Goal: Task Accomplishment & Management: Complete application form

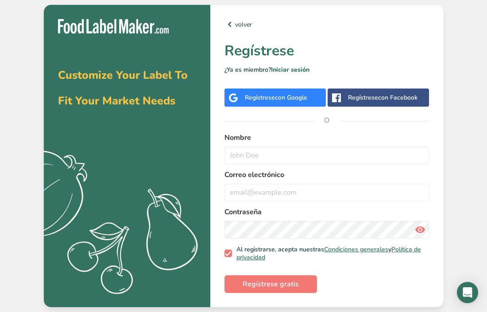
click at [307, 105] on div "Regístrese con Google" at bounding box center [274, 98] width 101 height 18
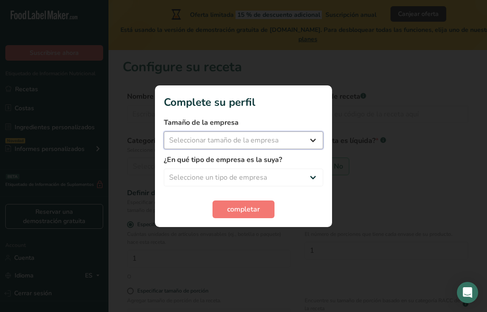
click at [259, 139] on select "Seleccionar tamaño de la empresa Menos de 10 empleados De 10 a 50 empleados De …" at bounding box center [243, 141] width 159 height 18
click at [270, 145] on select "Seleccionar tamaño de la empresa Menos de 10 empleados De 10 a 50 empleados De …" at bounding box center [243, 141] width 159 height 18
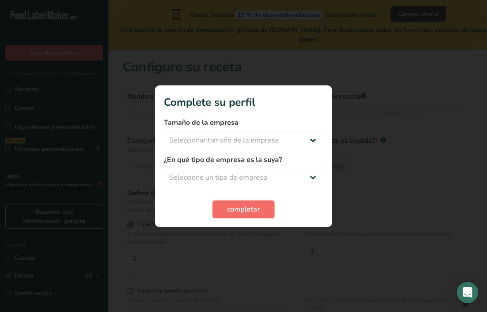
click at [259, 209] on span "completar" at bounding box center [243, 209] width 33 height 11
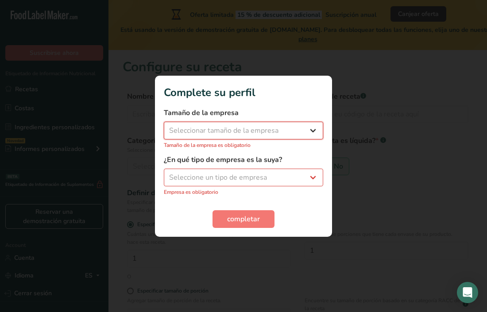
click at [274, 132] on select "Seleccionar tamaño de la empresa Menos de 10 empleados De 10 a 50 empleados De …" at bounding box center [243, 131] width 159 height 18
select select "1"
click at [164, 126] on select "Seleccionar tamaño de la empresa Menos de 10 empleados De 10 a 50 empleados De …" at bounding box center [243, 131] width 159 height 18
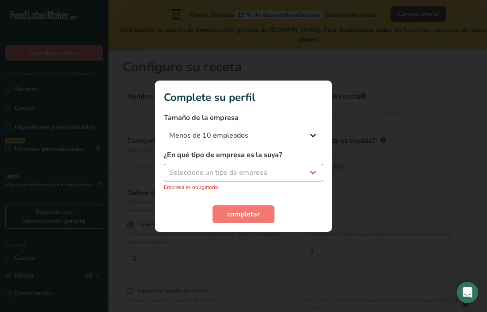
click at [269, 182] on div "¿En qué tipo de empresa es la suya? Seleccione un tipo de empresa Fabricante de…" at bounding box center [243, 171] width 159 height 42
click at [270, 173] on select "Seleccione un tipo de empresa Fabricante de alimentos envasados Restaurante y c…" at bounding box center [243, 173] width 159 height 18
select select "2"
click at [164, 168] on select "Seleccione un tipo de empresa Fabricante de alimentos envasados Restaurante y c…" at bounding box center [243, 173] width 159 height 18
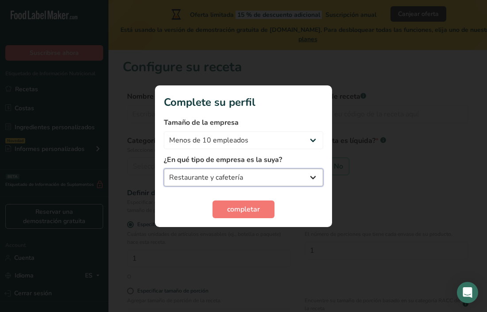
click at [269, 174] on select "Fabricante de alimentos envasados Restaurante y cafetería Panadería Empresa de …" at bounding box center [243, 178] width 159 height 18
click at [164, 169] on select "Fabricante de alimentos envasados Restaurante y cafetería Panadería Empresa de …" at bounding box center [243, 178] width 159 height 18
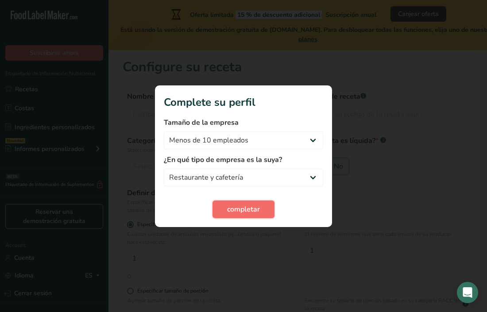
click at [259, 213] on button "completar" at bounding box center [244, 210] width 62 height 18
